Goal: Navigation & Orientation: Find specific page/section

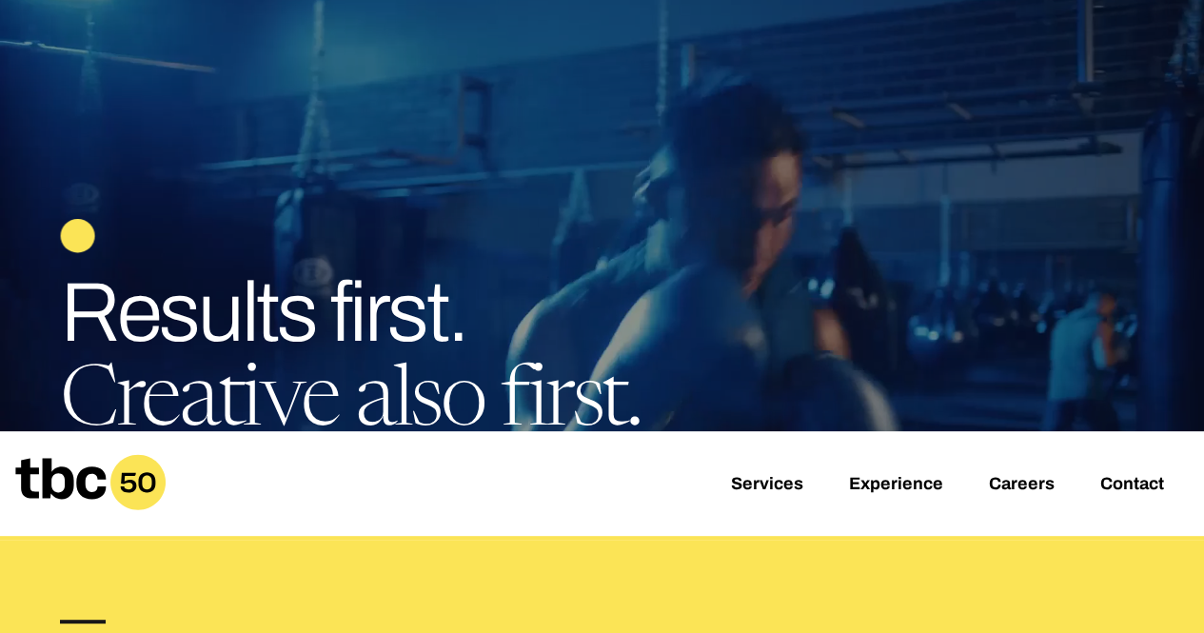
scroll to position [107, 0]
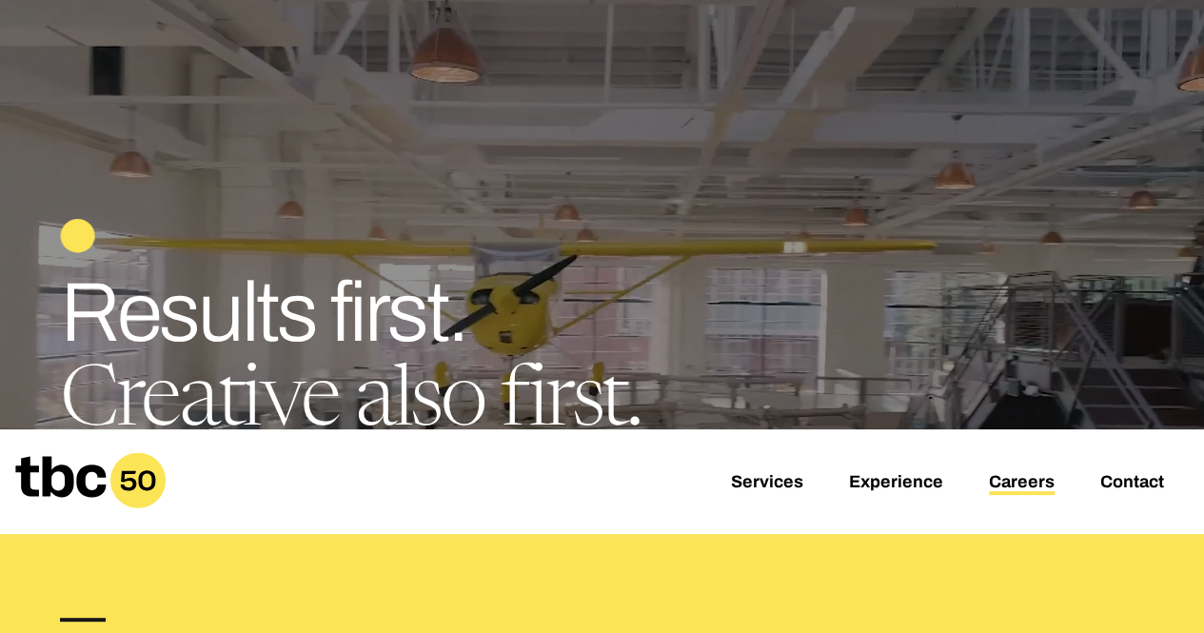
click at [1009, 479] on link "Careers" at bounding box center [1022, 483] width 66 height 23
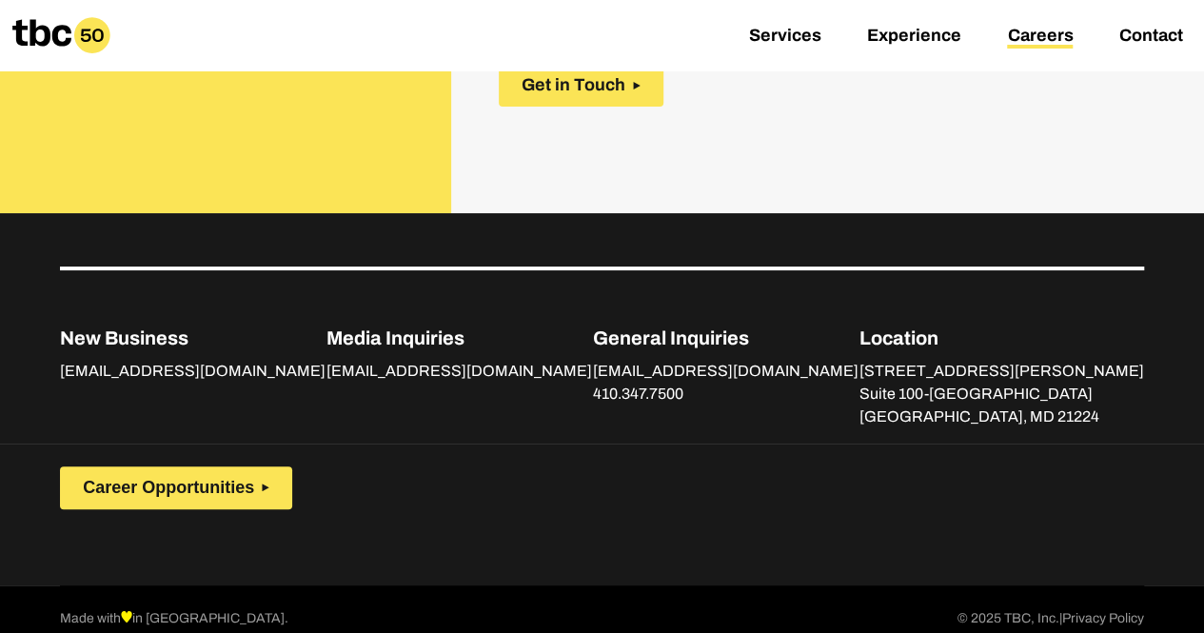
scroll to position [922, 0]
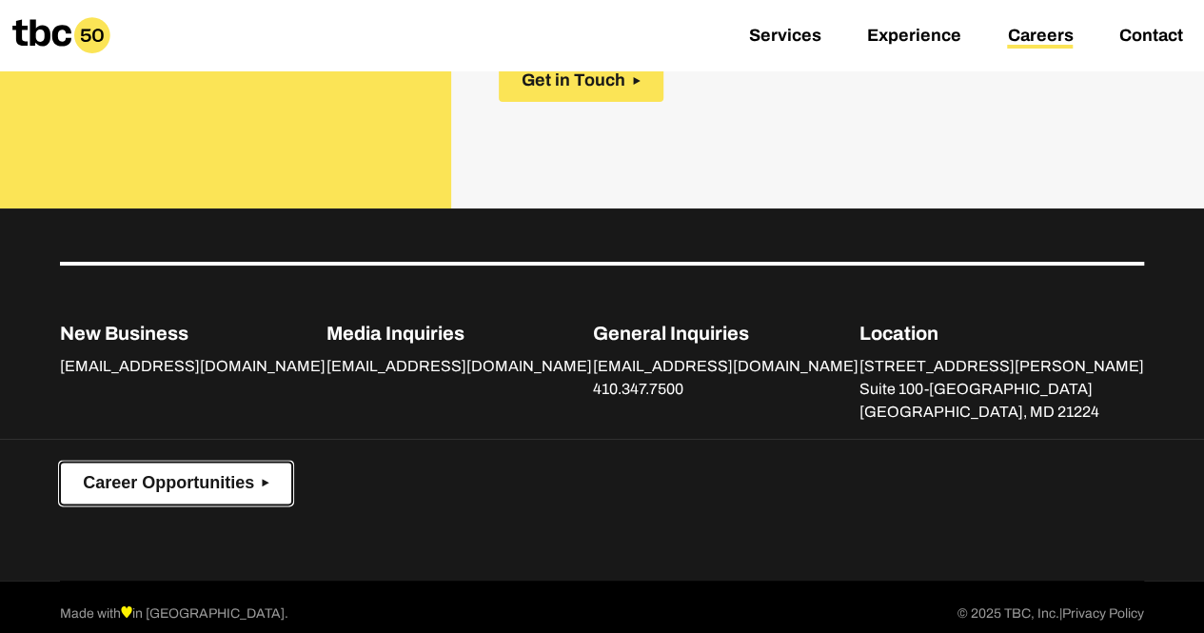
click at [259, 479] on button "Career Opportunities" at bounding box center [176, 483] width 232 height 43
click at [223, 477] on span "Career Opportunities" at bounding box center [168, 483] width 171 height 20
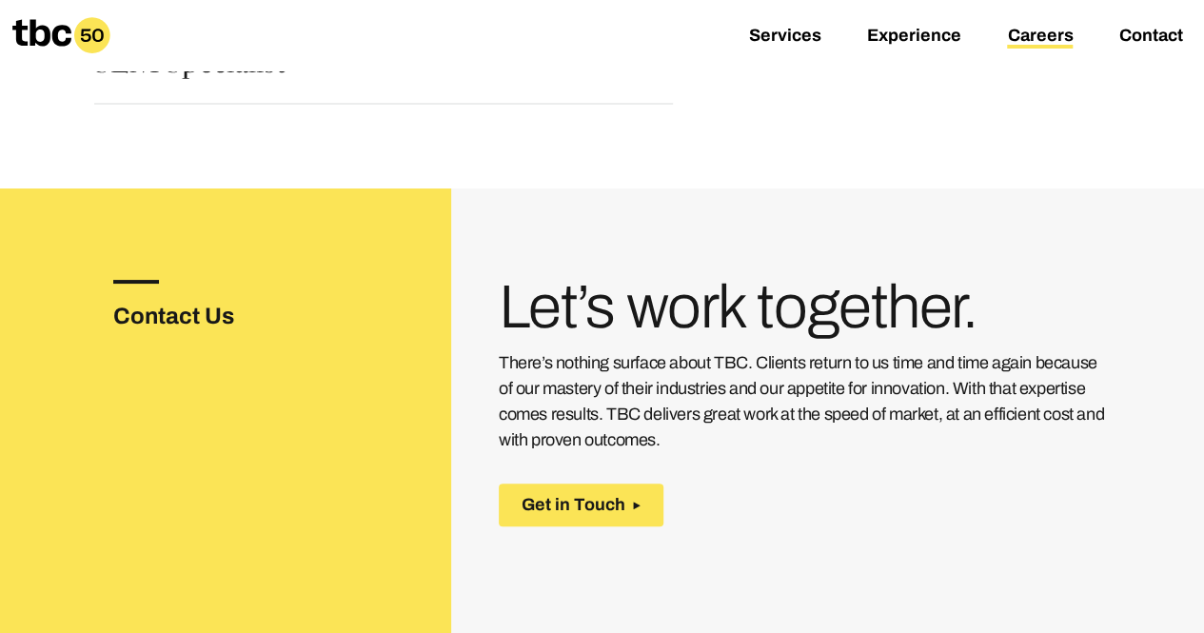
scroll to position [523, 0]
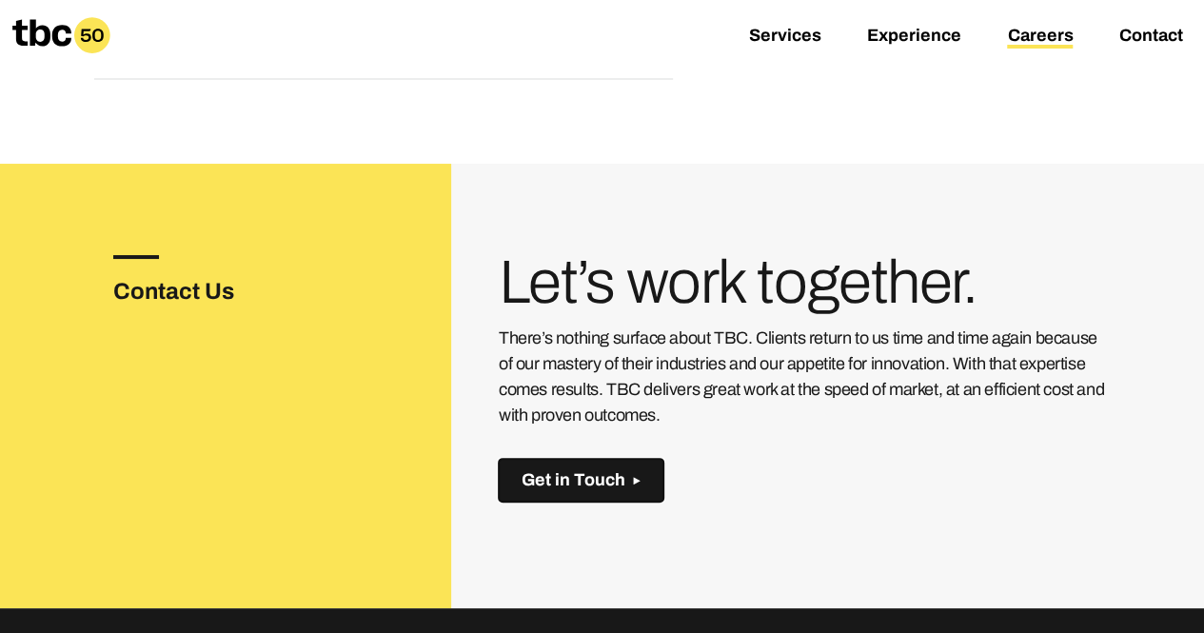
click at [571, 479] on span "Get in Touch" at bounding box center [574, 480] width 104 height 20
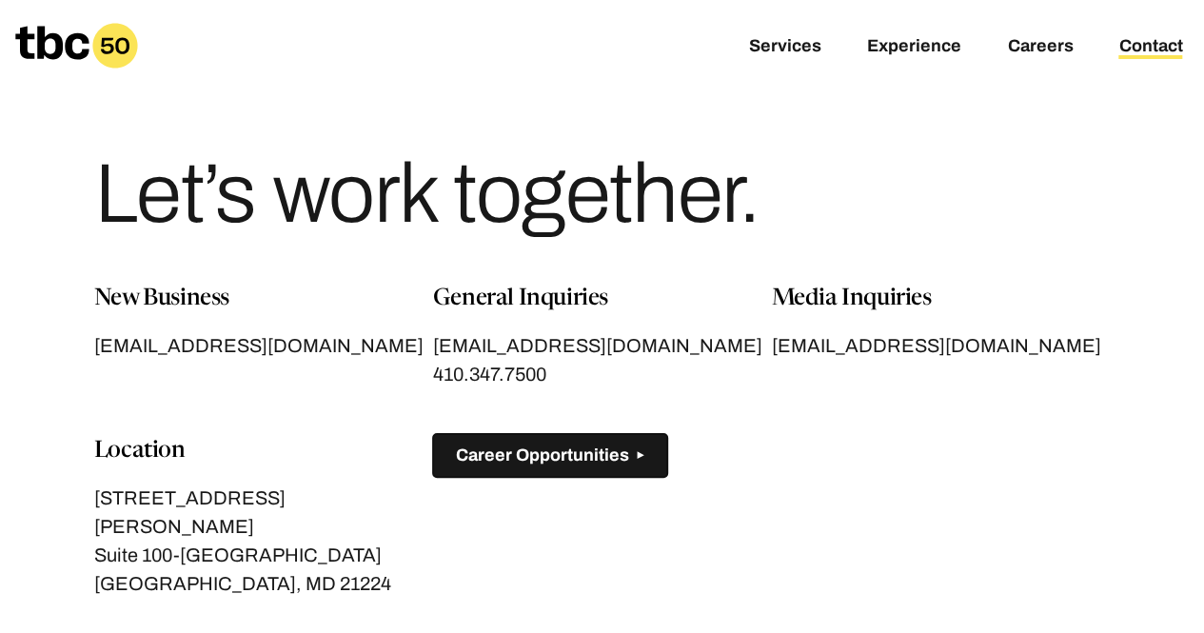
click at [558, 453] on span "Career Opportunities" at bounding box center [542, 455] width 173 height 20
